Goal: Find contact information: Find contact information

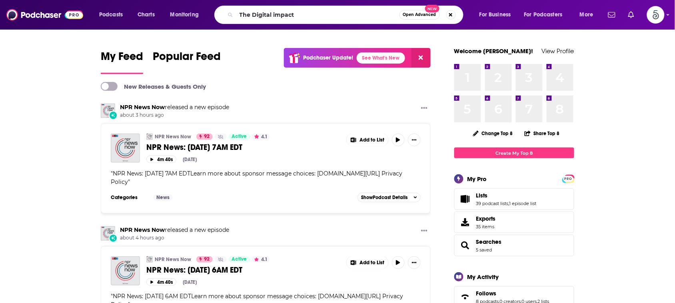
type input "The Digital impact"
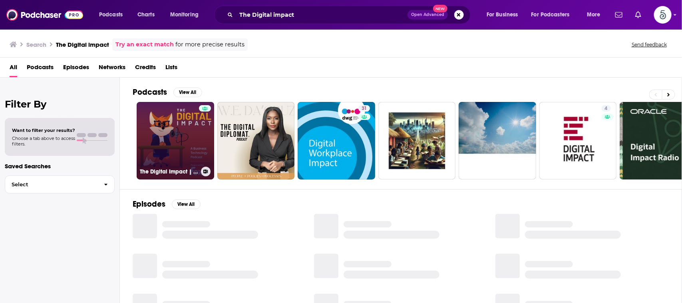
click at [164, 130] on link "The Digital Impact | Business Tech and AI" at bounding box center [176, 141] width 78 height 78
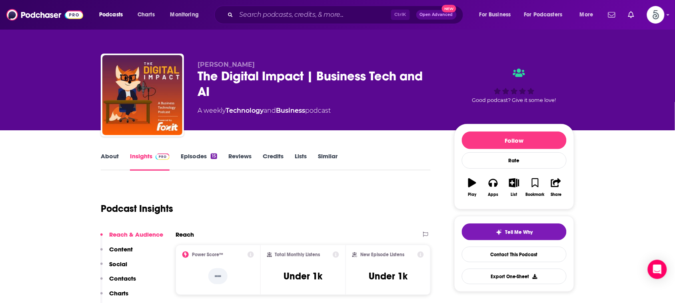
drag, startPoint x: 248, startPoint y: 65, endPoint x: 199, endPoint y: 65, distance: 49.2
click at [199, 65] on p "[PERSON_NAME]" at bounding box center [319, 65] width 244 height 8
copy span "[PERSON_NAME]"
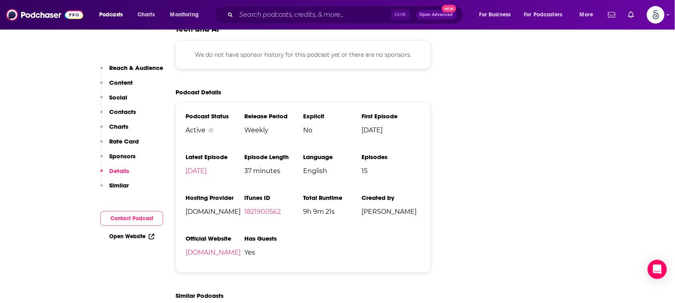
scroll to position [885, 0]
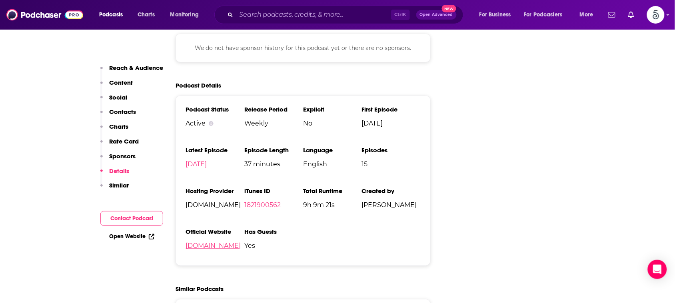
click at [190, 248] on link "[DOMAIN_NAME]" at bounding box center [212, 246] width 55 height 8
click at [360, 6] on div "Ctrl K Open Advanced New" at bounding box center [338, 15] width 249 height 18
click at [358, 12] on input "Search podcasts, credits, & more..." at bounding box center [313, 14] width 155 height 13
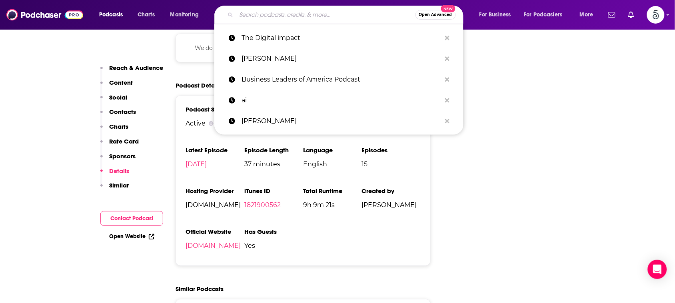
paste input "Personal Development Mastery"
type input "Personal Development Mastery"
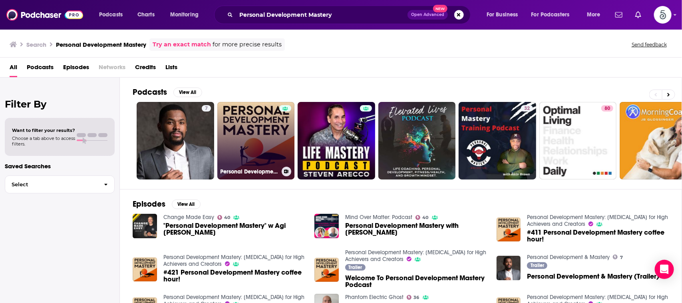
click at [241, 138] on link "Personal Development Mastery: [MEDICAL_DATA] for High Achievers and Creators" at bounding box center [256, 141] width 78 height 78
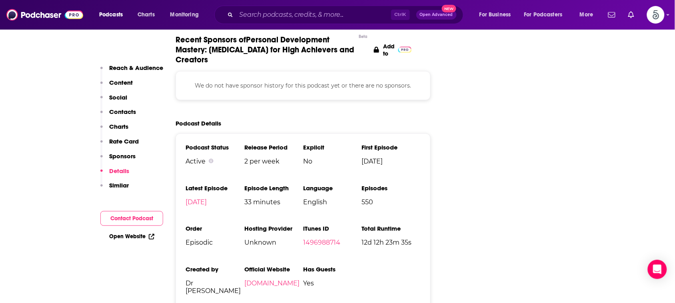
scroll to position [1159, 0]
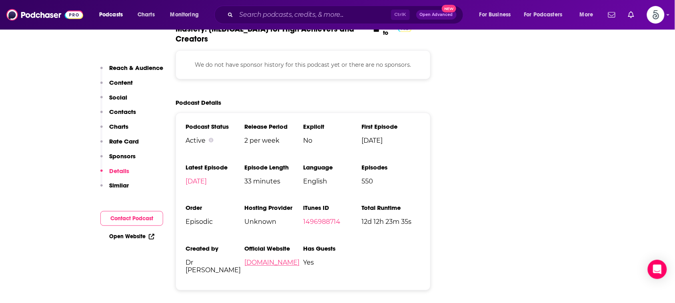
click at [299, 259] on link "[DOMAIN_NAME]" at bounding box center [271, 263] width 55 height 8
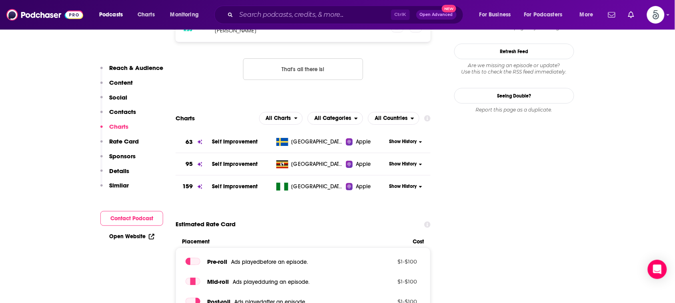
scroll to position [778, 0]
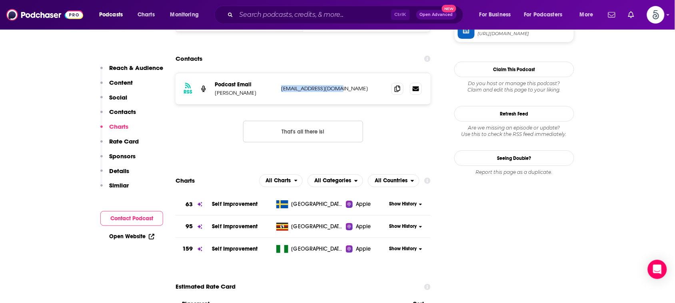
drag, startPoint x: 354, startPoint y: 56, endPoint x: 281, endPoint y: 57, distance: 73.6
click at [281, 85] on p "[EMAIL_ADDRESS][DOMAIN_NAME]" at bounding box center [333, 88] width 104 height 7
copy p "[EMAIL_ADDRESS][DOMAIN_NAME]"
click at [373, 13] on input "Search podcasts, credits, & more..." at bounding box center [313, 14] width 155 height 13
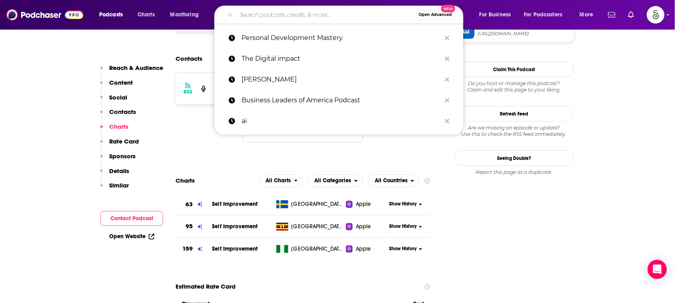
paste input "Aging with Purpose and Passion"
type input "Aging with Purpose and Passion"
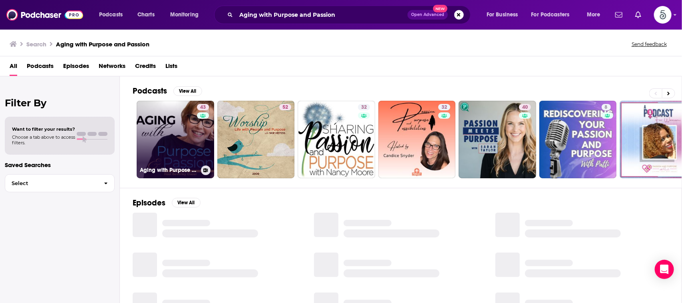
click at [173, 135] on link "43 Aging with Purpose and Passion" at bounding box center [176, 140] width 78 height 78
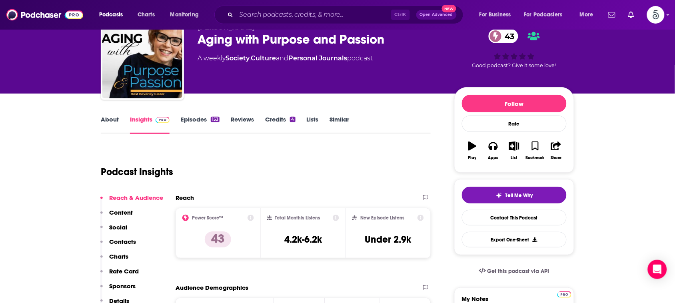
scroll to position [22, 0]
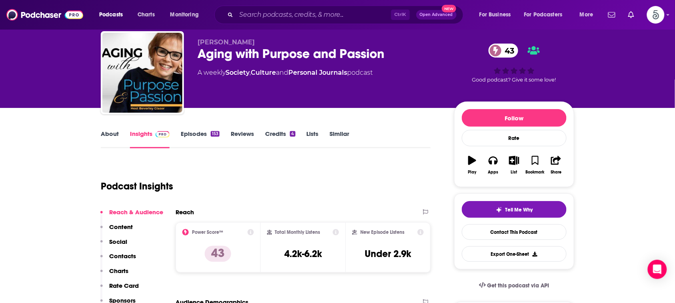
drag, startPoint x: 324, startPoint y: 267, endPoint x: 326, endPoint y: 257, distance: 10.1
click at [325, 265] on div "Total Monthly Listens 4.2k-6.2k" at bounding box center [303, 247] width 85 height 50
drag, startPoint x: 324, startPoint y: 255, endPoint x: 284, endPoint y: 254, distance: 39.6
click at [284, 254] on div "Total Monthly Listens 4.2k-6.2k" at bounding box center [303, 247] width 72 height 37
copy h3 "4.2k-6.2k"
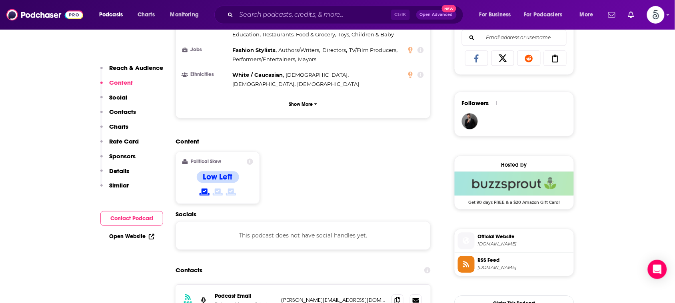
scroll to position [530, 0]
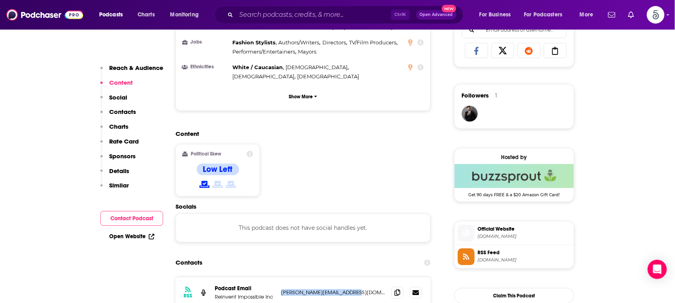
drag, startPoint x: 372, startPoint y: 250, endPoint x: 280, endPoint y: 253, distance: 92.4
click at [281, 289] on p "[PERSON_NAME][EMAIL_ADDRESS][DOMAIN_NAME]" at bounding box center [333, 292] width 104 height 7
copy p "[PERSON_NAME][EMAIL_ADDRESS][DOMAIN_NAME]"
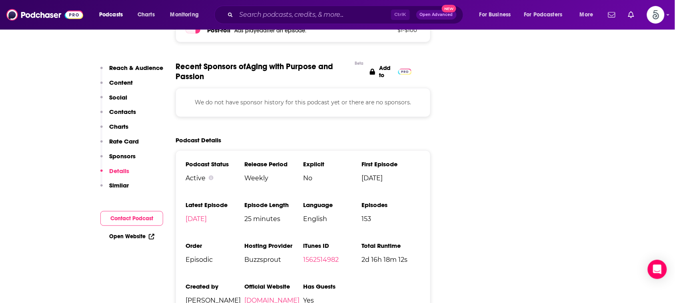
scroll to position [1097, 0]
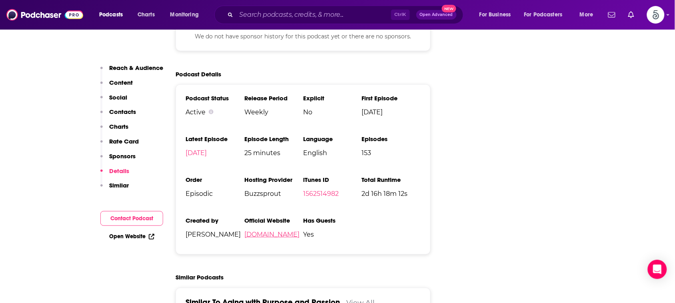
click at [276, 231] on link "[DOMAIN_NAME]" at bounding box center [271, 235] width 55 height 8
click at [372, 15] on input "Search podcasts, credits, & more..." at bounding box center [313, 14] width 155 height 13
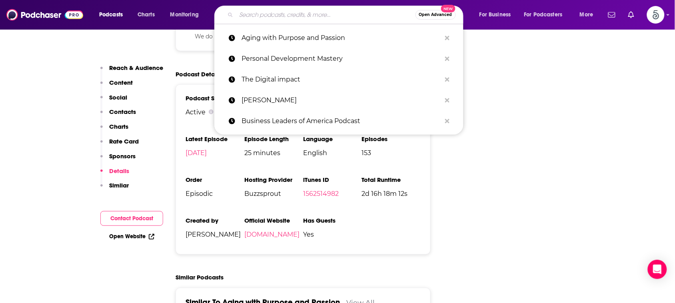
paste input "Imperfect Nutrition"
type input "Imperfect Nutrition"
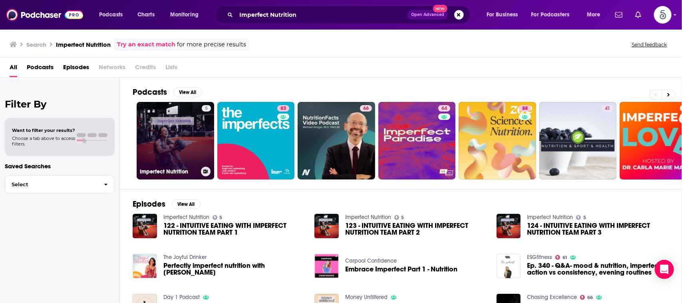
click at [180, 120] on link "5 Imperfect Nutrition" at bounding box center [176, 141] width 78 height 78
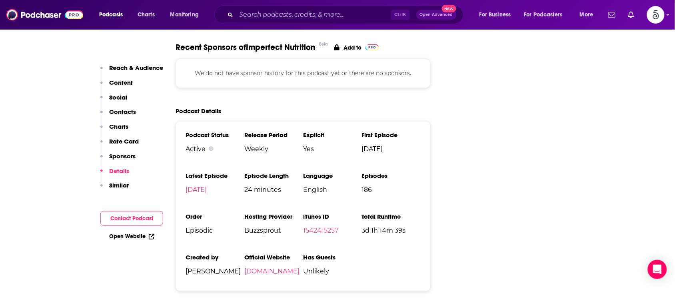
scroll to position [1019, 0]
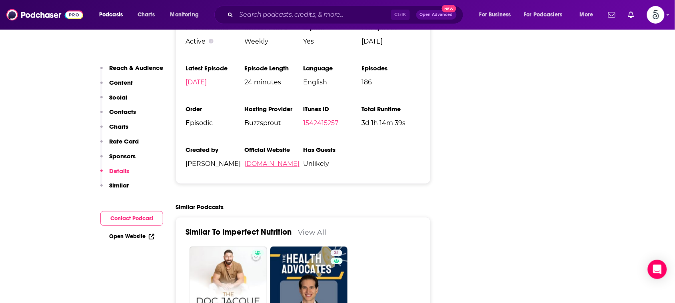
click at [285, 163] on link "[DOMAIN_NAME]" at bounding box center [271, 164] width 55 height 8
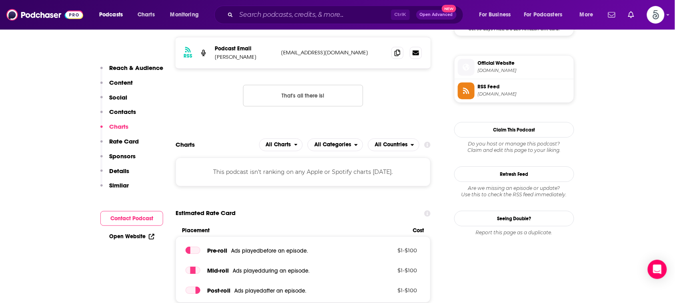
scroll to position [582, 0]
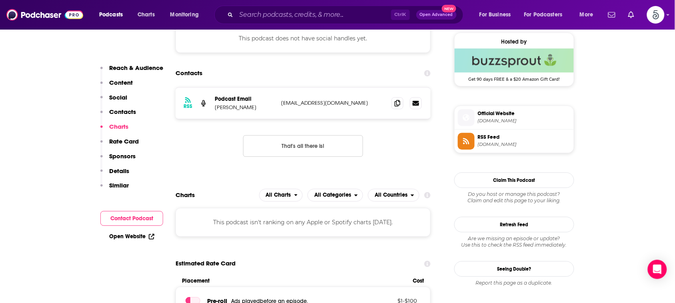
drag, startPoint x: 342, startPoint y: 104, endPoint x: 281, endPoint y: 104, distance: 60.8
click at [281, 104] on div "RSS Podcast Email [PERSON_NAME] [EMAIL_ADDRESS][DOMAIN_NAME] [EMAIL_ADDRESS][DO…" at bounding box center [302, 103] width 255 height 31
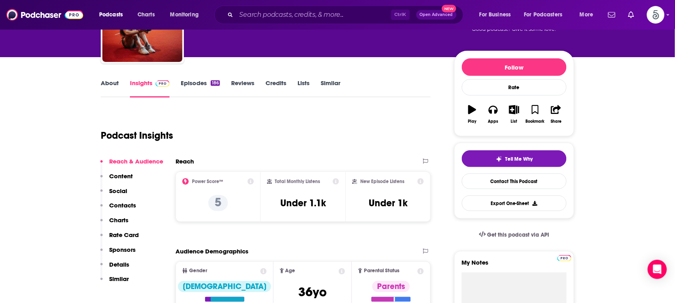
scroll to position [66, 0]
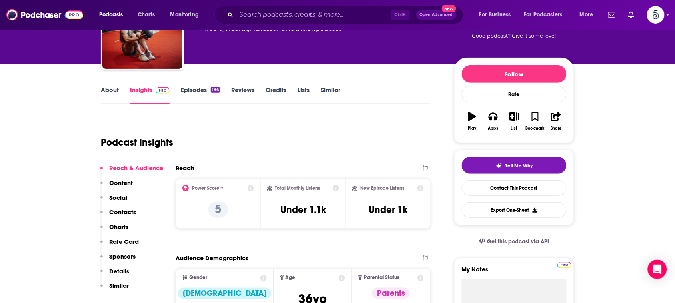
click at [111, 94] on link "About" at bounding box center [110, 95] width 18 height 18
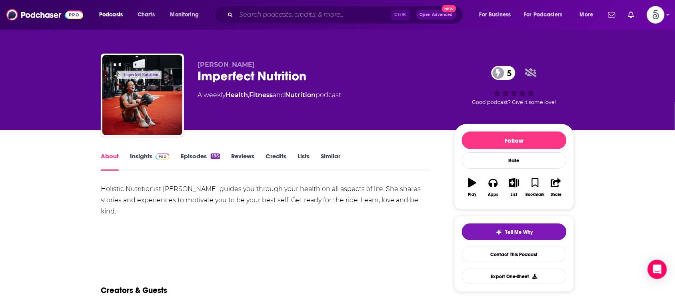
click at [365, 14] on input "Search podcasts, credits, & more..." at bounding box center [313, 14] width 155 height 13
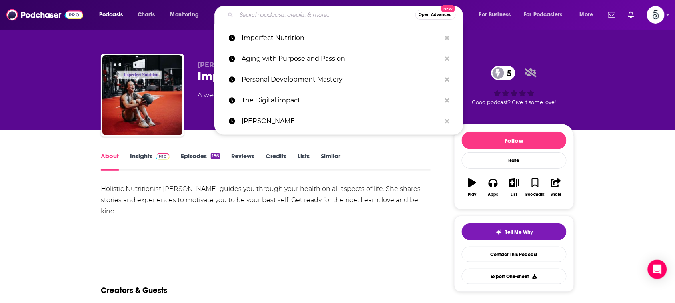
paste input "Business Uncomplicated"
type input "Business Uncomplicated"
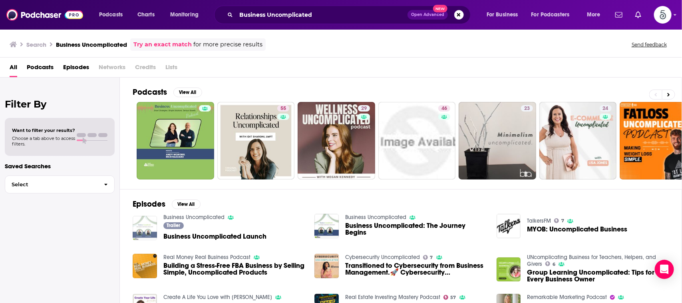
click at [142, 221] on img "Business Uncomplicated Launch" at bounding box center [145, 228] width 24 height 24
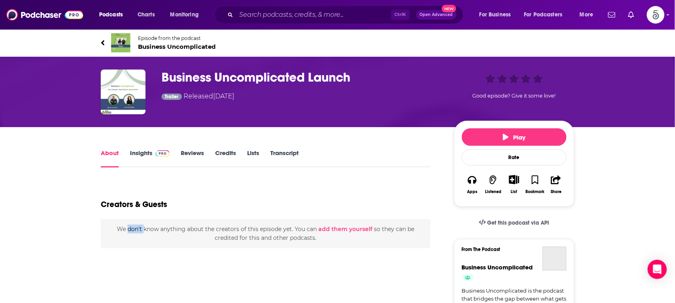
click at [142, 221] on div "We don't know anything about the creators of this episode yet . You can add the…" at bounding box center [266, 233] width 330 height 29
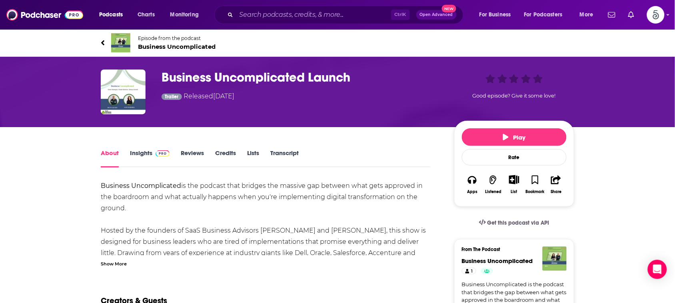
click at [150, 151] on link "Insights" at bounding box center [150, 158] width 40 height 18
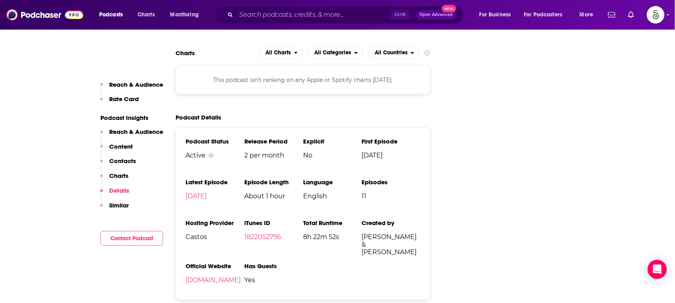
scroll to position [844, 0]
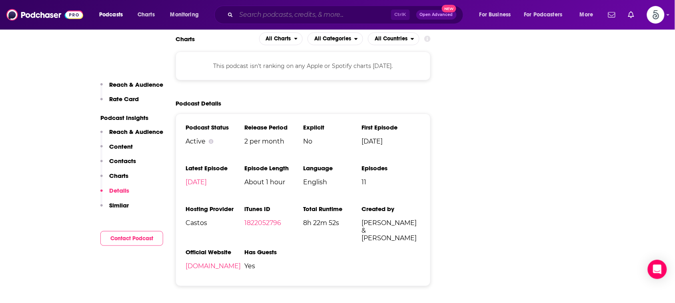
click at [368, 14] on input "Search podcasts, credits, & more..." at bounding box center [313, 14] width 155 height 13
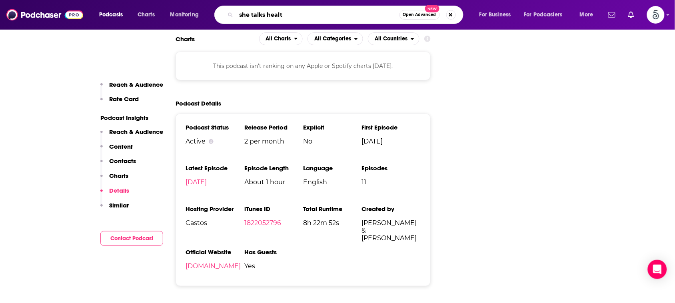
type input "she talks health"
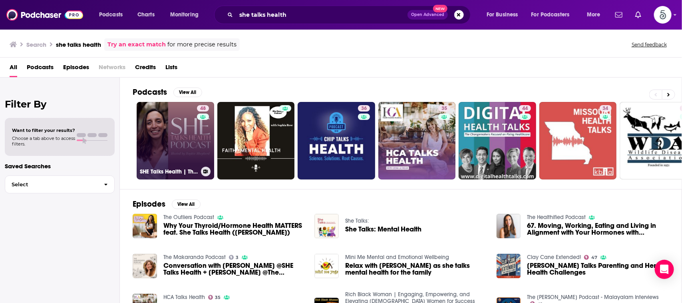
click at [178, 126] on link "48 SHE Talks Health | Thyroid Health Tips, Functional Medicine, Hashimoto's, [M…" at bounding box center [176, 141] width 78 height 78
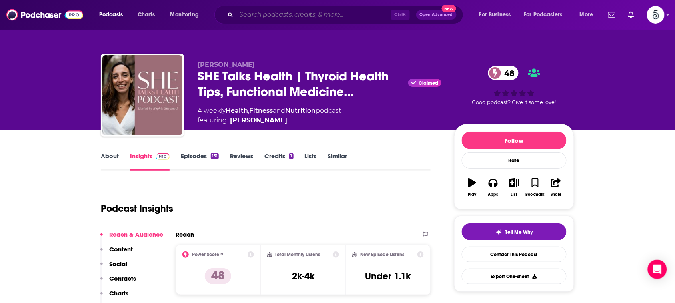
click at [353, 9] on input "Search podcasts, credits, & more..." at bounding box center [313, 14] width 155 height 13
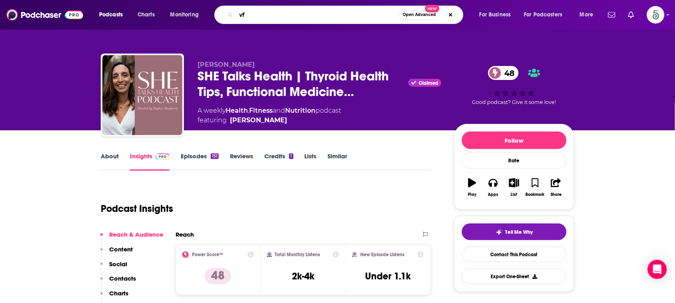
type input "v"
type input "food heaven"
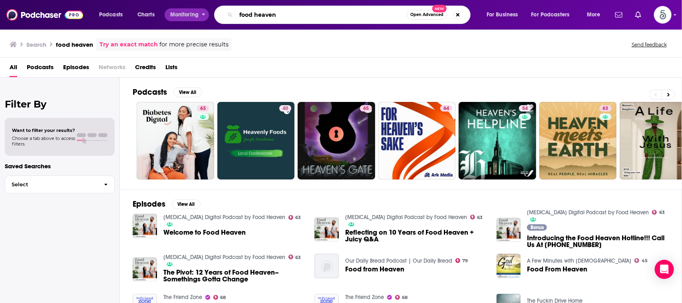
drag, startPoint x: 286, startPoint y: 16, endPoint x: 209, endPoint y: 14, distance: 77.6
click at [209, 14] on div "Podcasts Charts Monitoring food heaven Open Advanced New For Business For Podca…" at bounding box center [351, 15] width 515 height 18
type input "wellness her way"
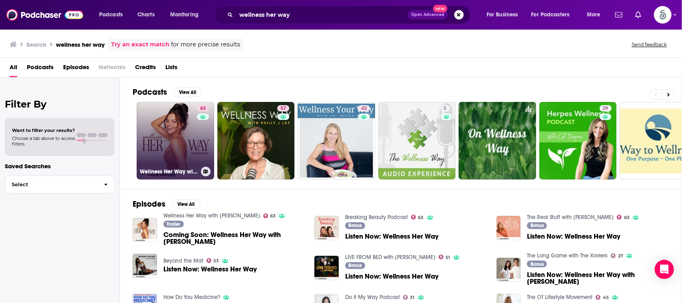
click at [172, 125] on link "[STREET_ADDRESS] with [PERSON_NAME]" at bounding box center [176, 141] width 78 height 78
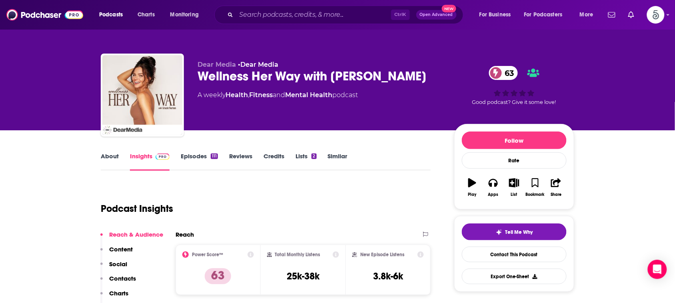
click at [111, 157] on link "About" at bounding box center [110, 161] width 18 height 18
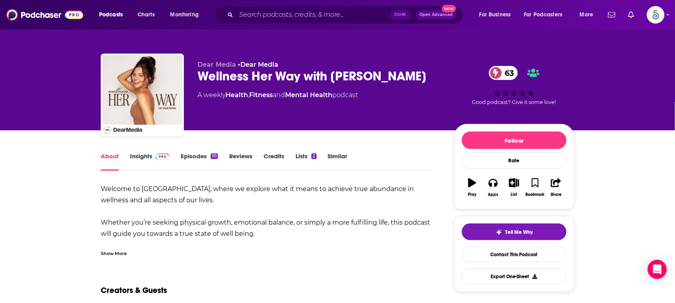
click at [118, 255] on div "Show More" at bounding box center [114, 253] width 26 height 8
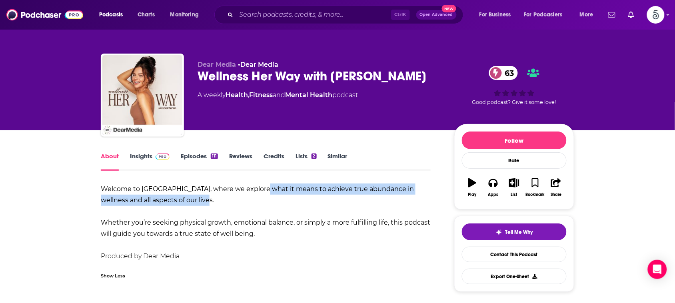
drag, startPoint x: 260, startPoint y: 189, endPoint x: 184, endPoint y: 202, distance: 76.6
click at [184, 202] on strong "Welcome to [GEOGRAPHIC_DATA], where we explore what it means to achieve true ab…" at bounding box center [257, 194] width 313 height 19
copy strong "what it means to achieve true abundance in wellness and all aspects of our lives"
click at [135, 155] on link "Insights" at bounding box center [150, 161] width 40 height 18
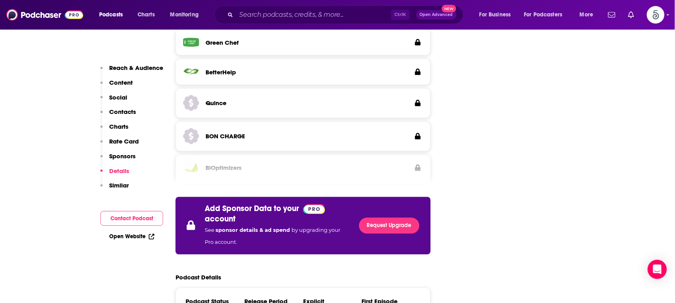
scroll to position [1402, 0]
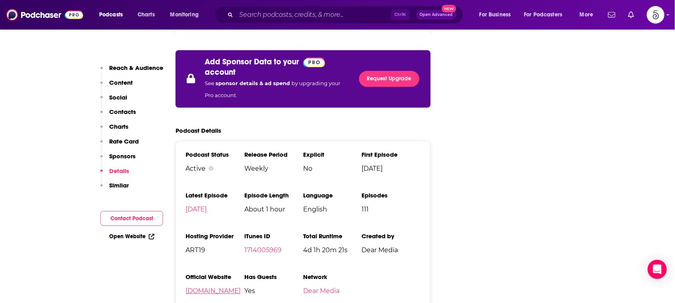
click at [204, 287] on link "[DOMAIN_NAME]" at bounding box center [212, 291] width 55 height 8
click at [353, 13] on input "Search podcasts, credits, & more..." at bounding box center [313, 14] width 155 height 13
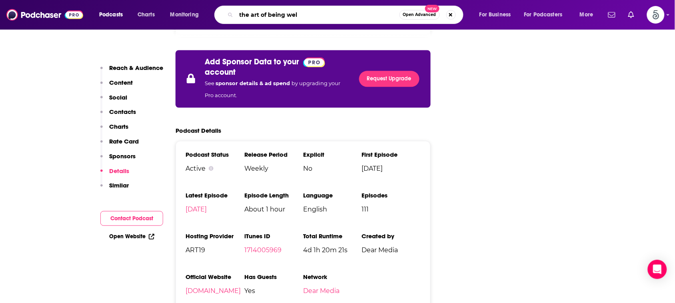
type input "the art of being well"
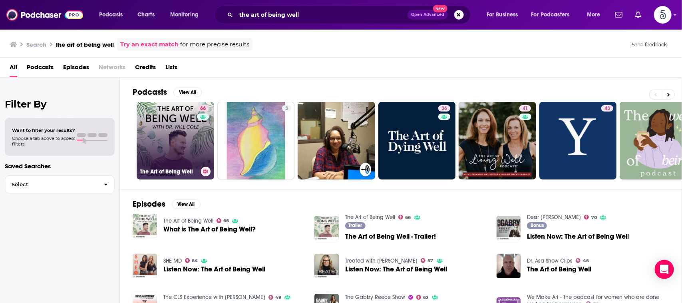
click at [186, 130] on link "66 The Art of Being Well" at bounding box center [176, 141] width 78 height 78
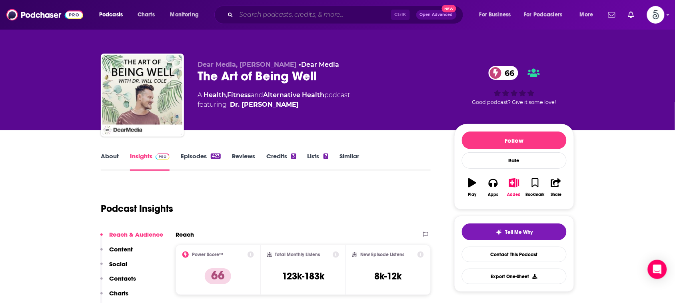
click at [345, 17] on input "Search podcasts, credits, & more..." at bounding box center [313, 14] width 155 height 13
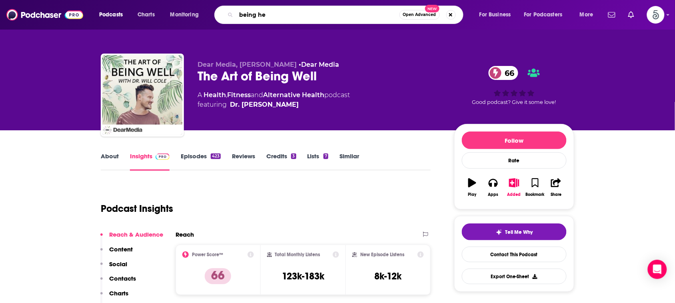
type input "being her"
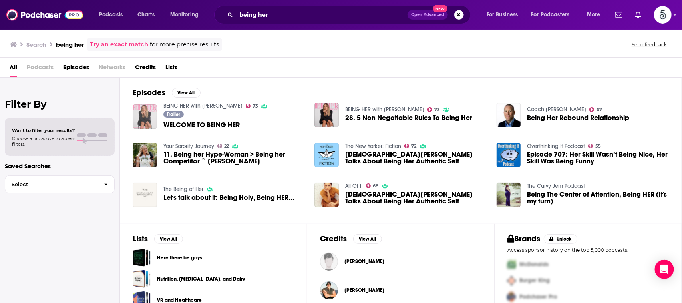
click at [143, 109] on img "WELCOME TO BEING HER" at bounding box center [145, 116] width 24 height 24
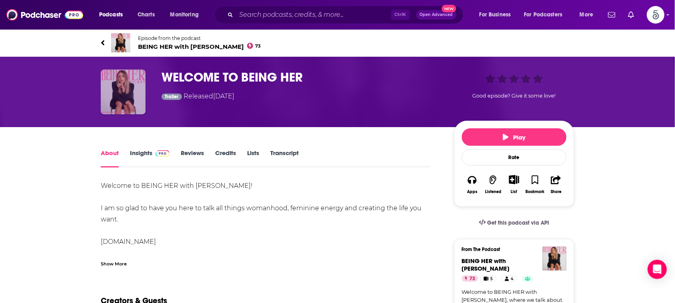
click at [143, 109] on img "WELCOME TO BEING HER" at bounding box center [123, 92] width 45 height 45
click at [140, 151] on link "Insights" at bounding box center [150, 158] width 40 height 18
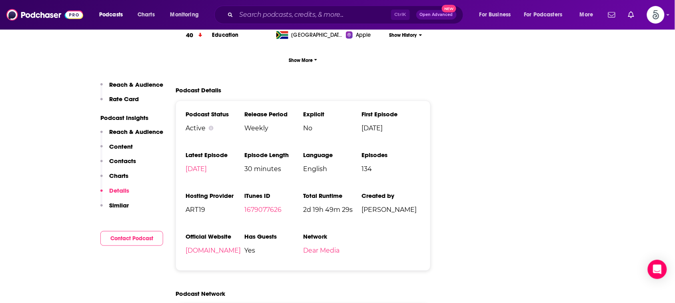
scroll to position [1292, 0]
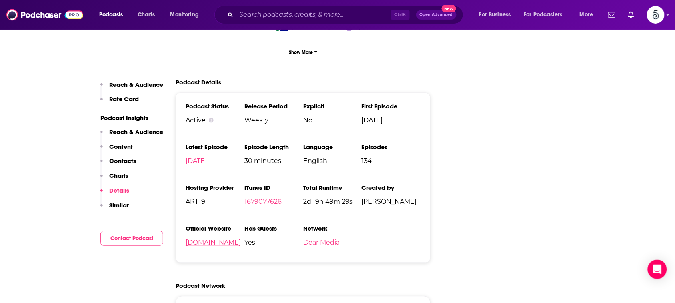
click at [202, 239] on link "[DOMAIN_NAME]" at bounding box center [212, 243] width 55 height 8
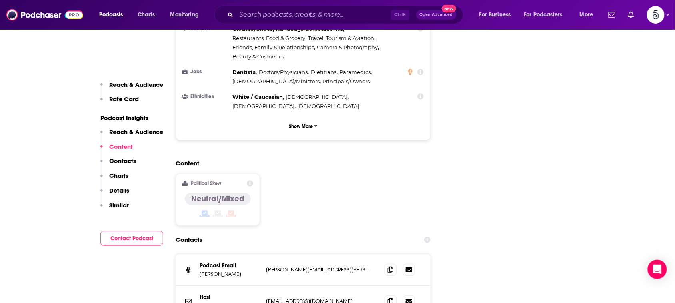
scroll to position [782, 0]
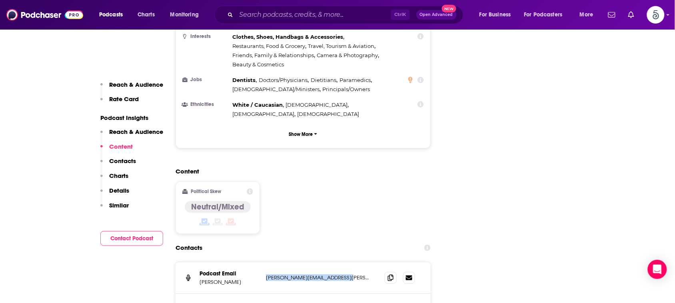
drag, startPoint x: 353, startPoint y: 245, endPoint x: 267, endPoint y: 249, distance: 86.0
click at [267, 262] on div "Podcast Email [PERSON_NAME] [PERSON_NAME][EMAIL_ADDRESS][PERSON_NAME][DOMAIN_NA…" at bounding box center [302, 278] width 255 height 32
copy p "[PERSON_NAME][EMAIL_ADDRESS][PERSON_NAME][DOMAIN_NAME]"
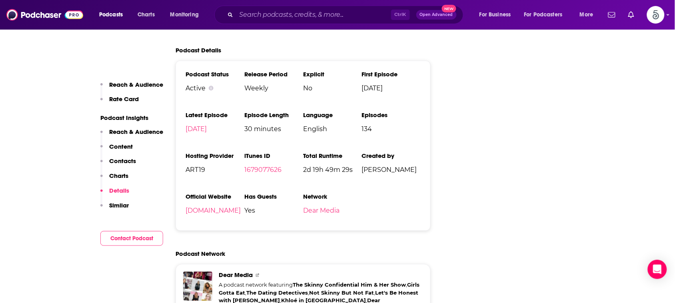
scroll to position [1395, 0]
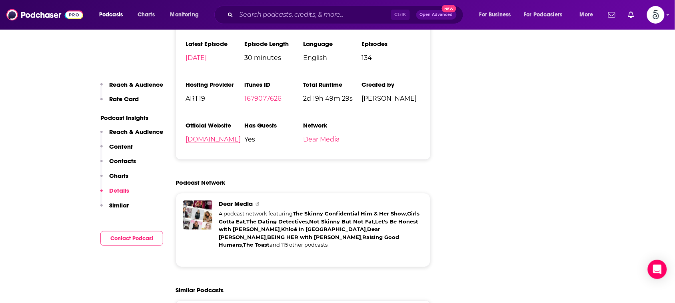
click at [201, 136] on link "[DOMAIN_NAME]" at bounding box center [212, 140] width 55 height 8
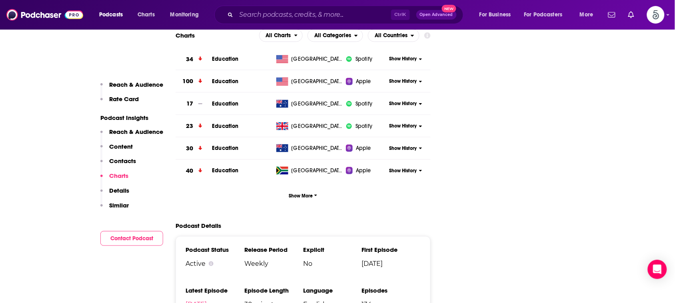
scroll to position [894, 0]
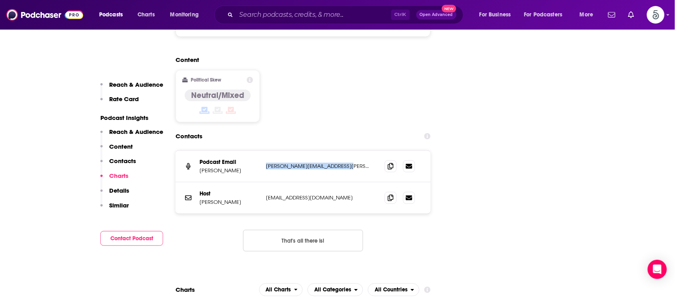
click at [356, 163] on p "[PERSON_NAME][EMAIL_ADDRESS][PERSON_NAME][DOMAIN_NAME]" at bounding box center [319, 166] width 106 height 7
drag, startPoint x: 354, startPoint y: 136, endPoint x: 267, endPoint y: 134, distance: 87.2
click at [267, 163] on p "[PERSON_NAME][EMAIL_ADDRESS][PERSON_NAME][DOMAIN_NAME]" at bounding box center [319, 166] width 106 height 7
copy p "[PERSON_NAME][EMAIL_ADDRESS][PERSON_NAME][DOMAIN_NAME]"
